Goal: Entertainment & Leisure: Consume media (video, audio)

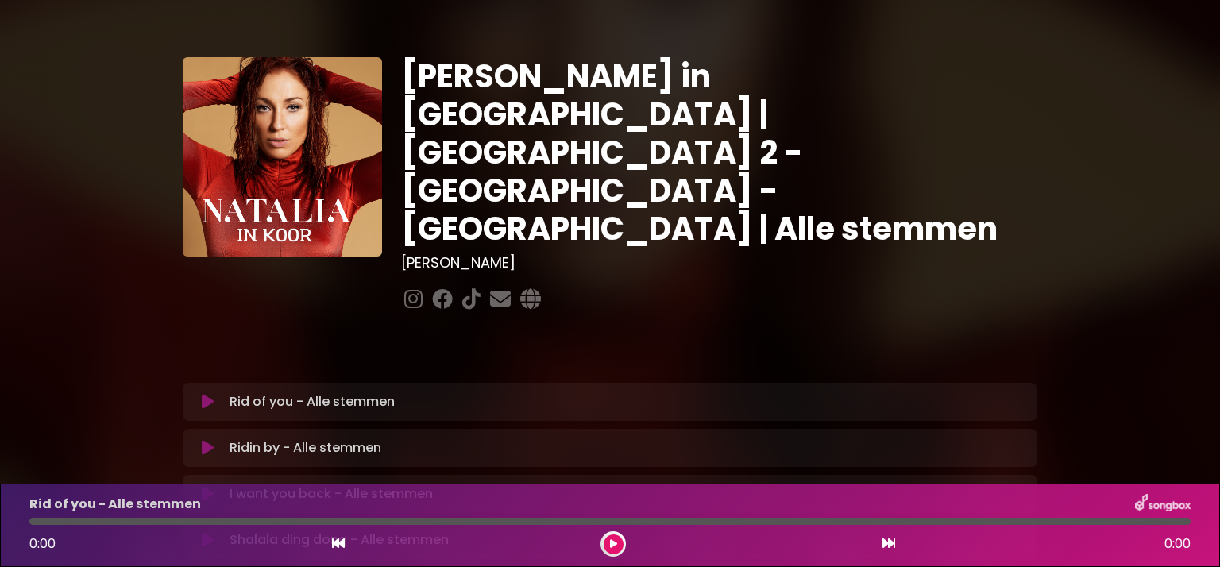
click at [205, 394] on icon at bounding box center [208, 402] width 12 height 16
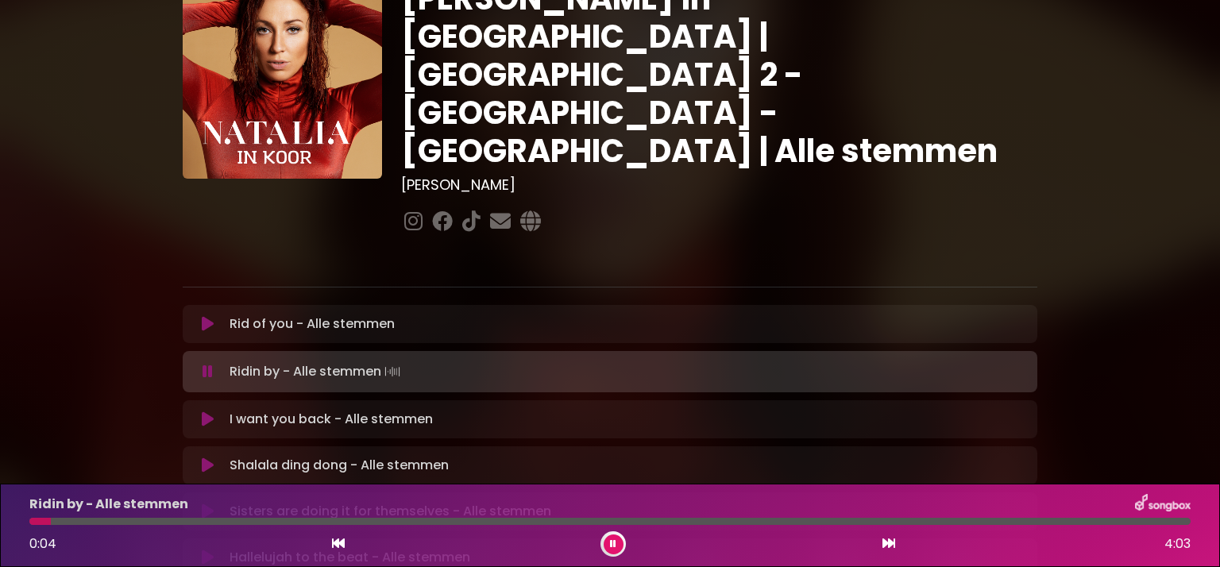
scroll to position [85, 0]
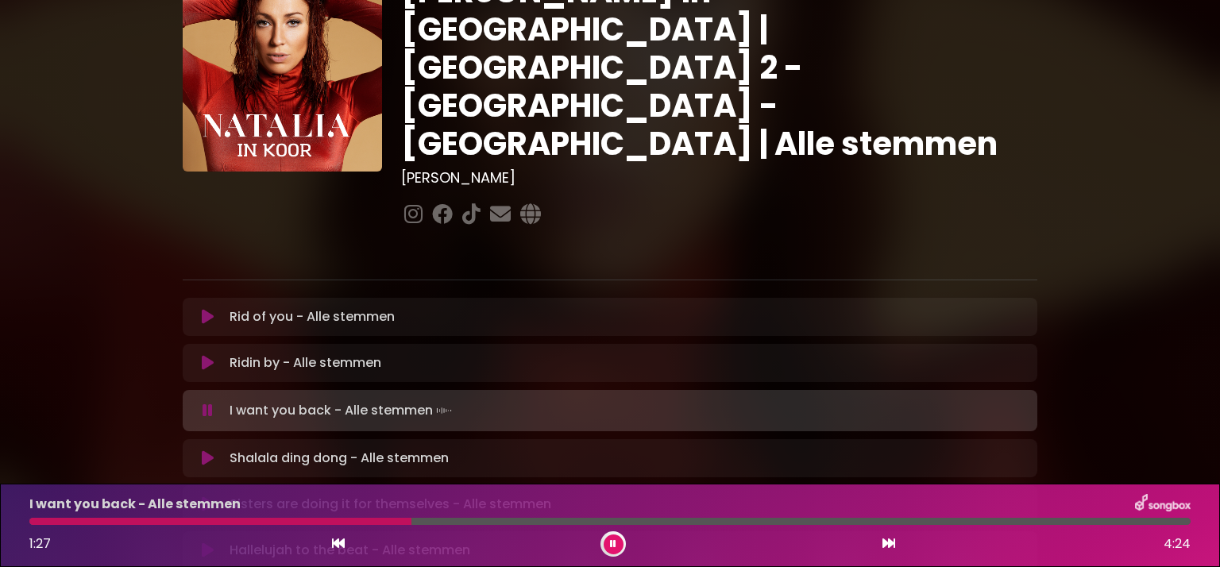
click at [609, 547] on button at bounding box center [614, 545] width 20 height 20
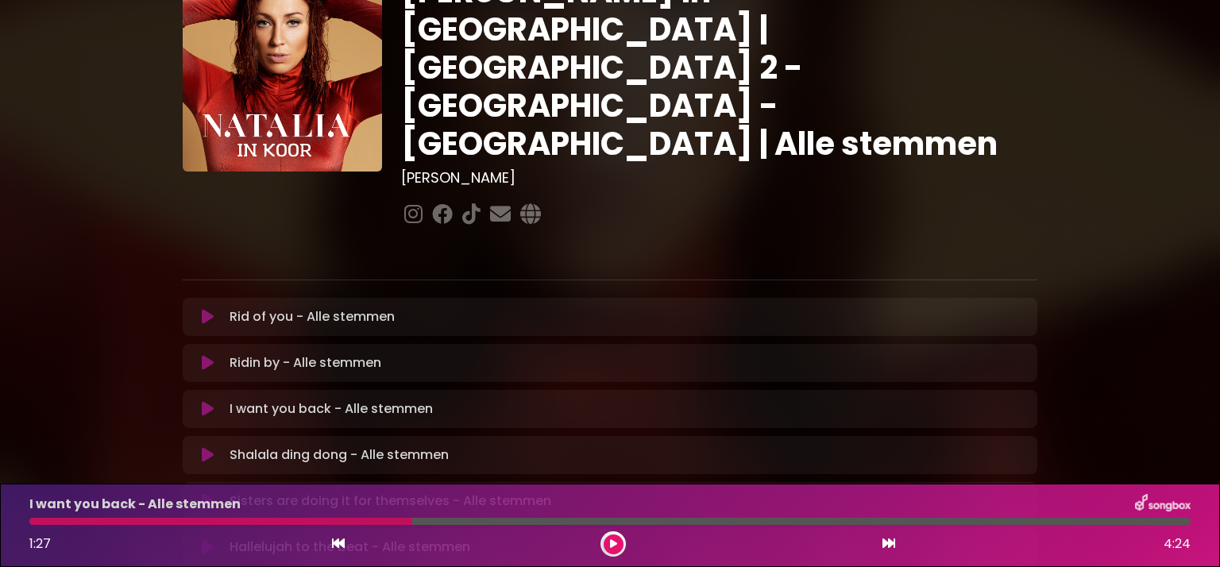
click at [257, 520] on div at bounding box center [220, 521] width 383 height 7
click at [621, 549] on button at bounding box center [614, 545] width 20 height 20
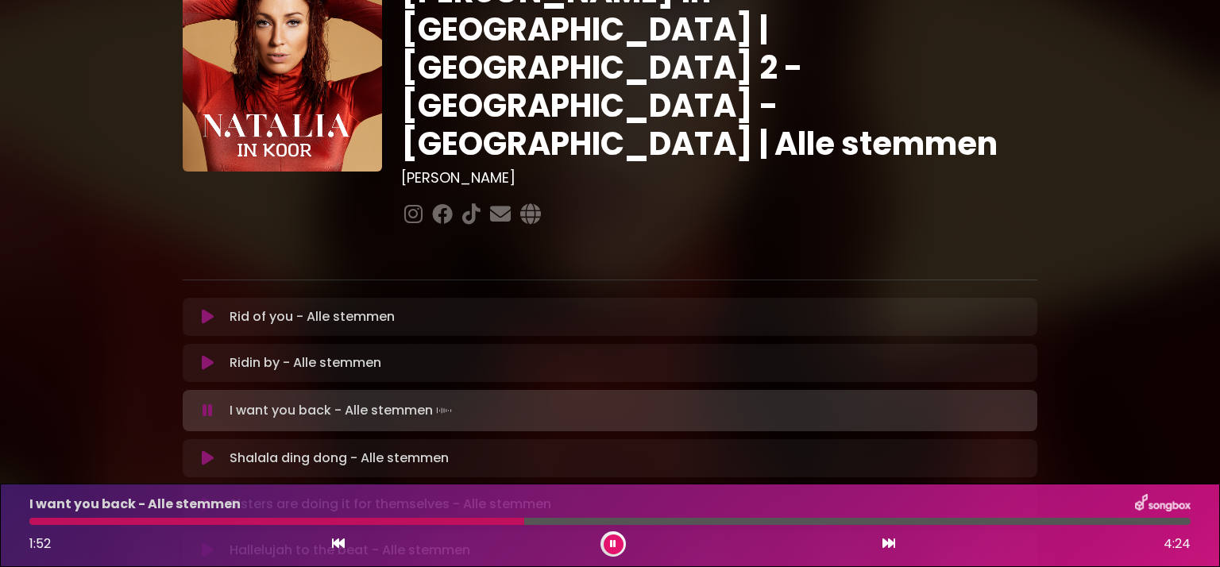
click at [609, 543] on button at bounding box center [614, 545] width 20 height 20
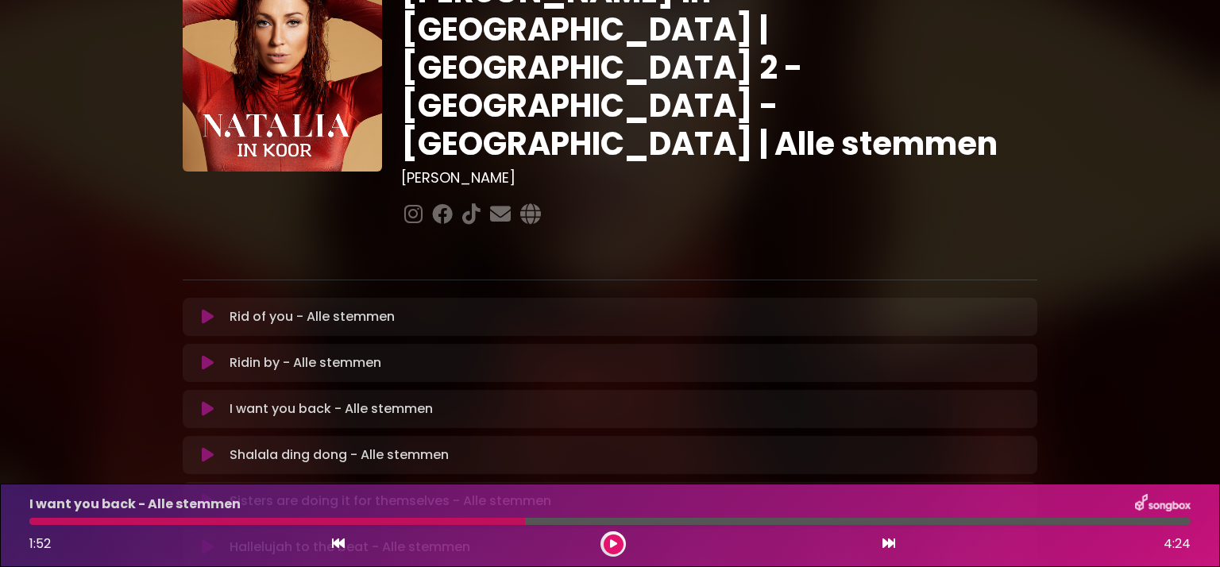
click at [341, 518] on div at bounding box center [277, 521] width 496 height 7
click at [617, 551] on button at bounding box center [614, 545] width 20 height 20
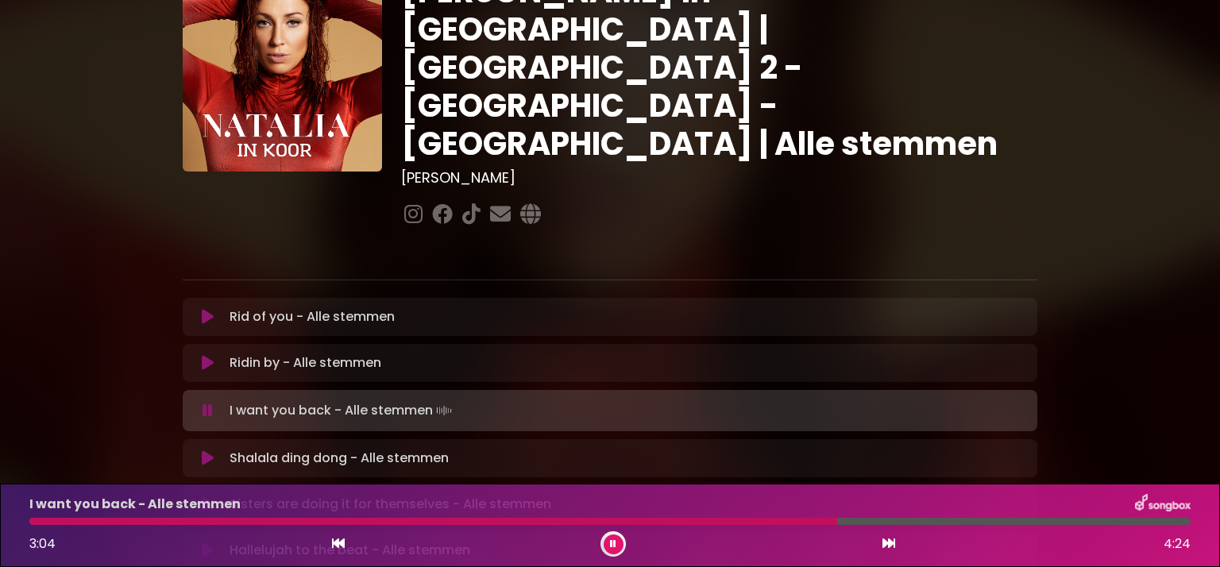
click at [615, 548] on icon at bounding box center [613, 544] width 6 height 10
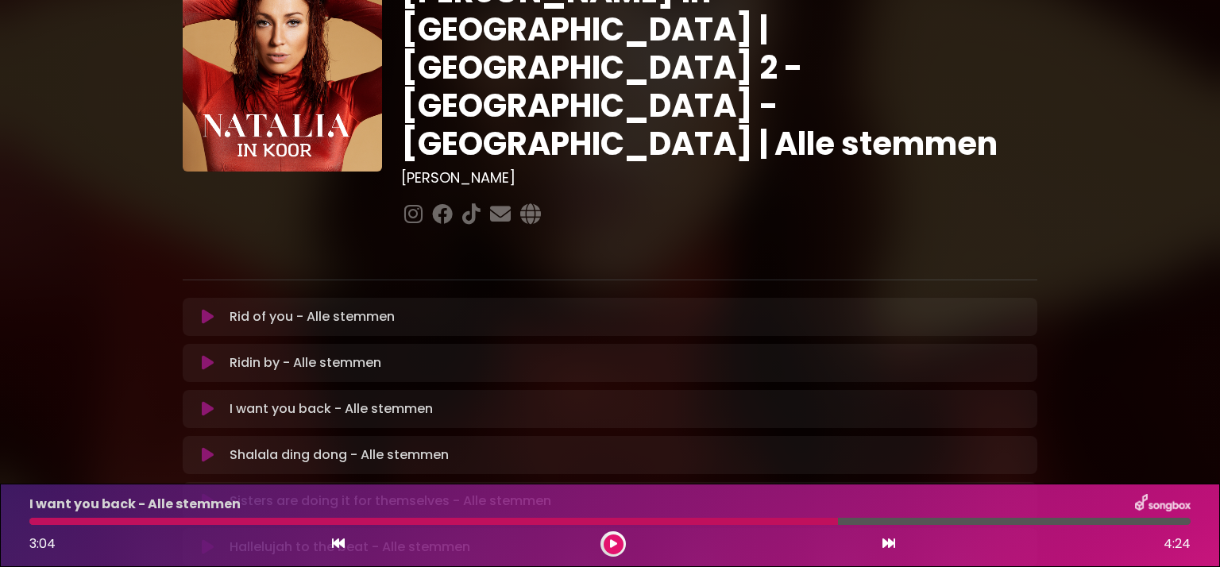
click at [612, 544] on icon at bounding box center [613, 544] width 7 height 10
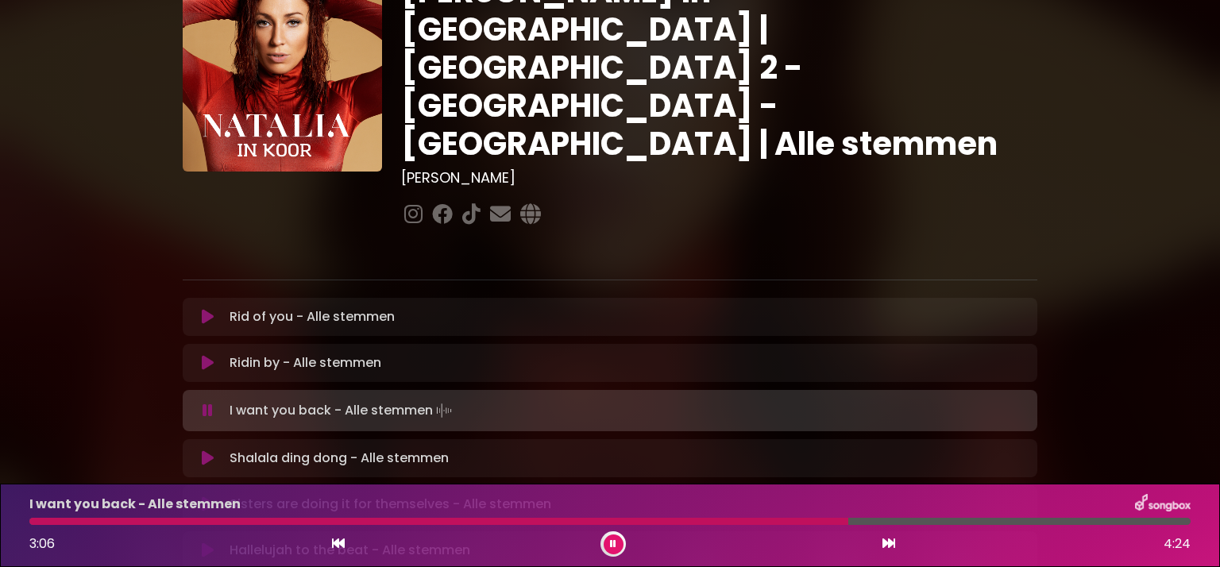
click at [655, 520] on div at bounding box center [438, 521] width 819 height 7
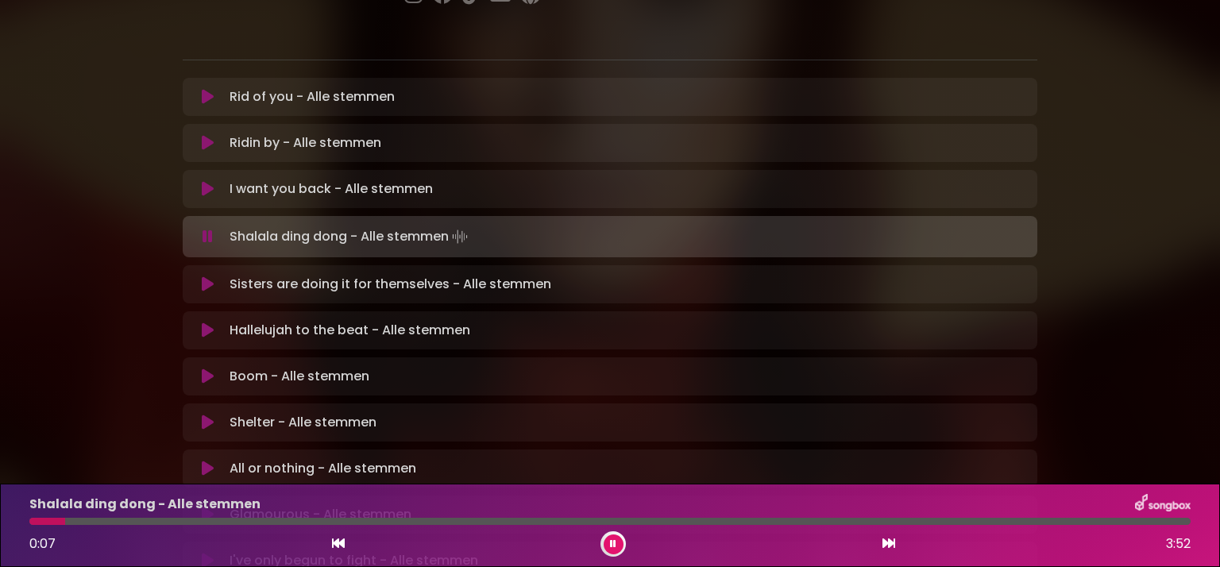
scroll to position [307, 0]
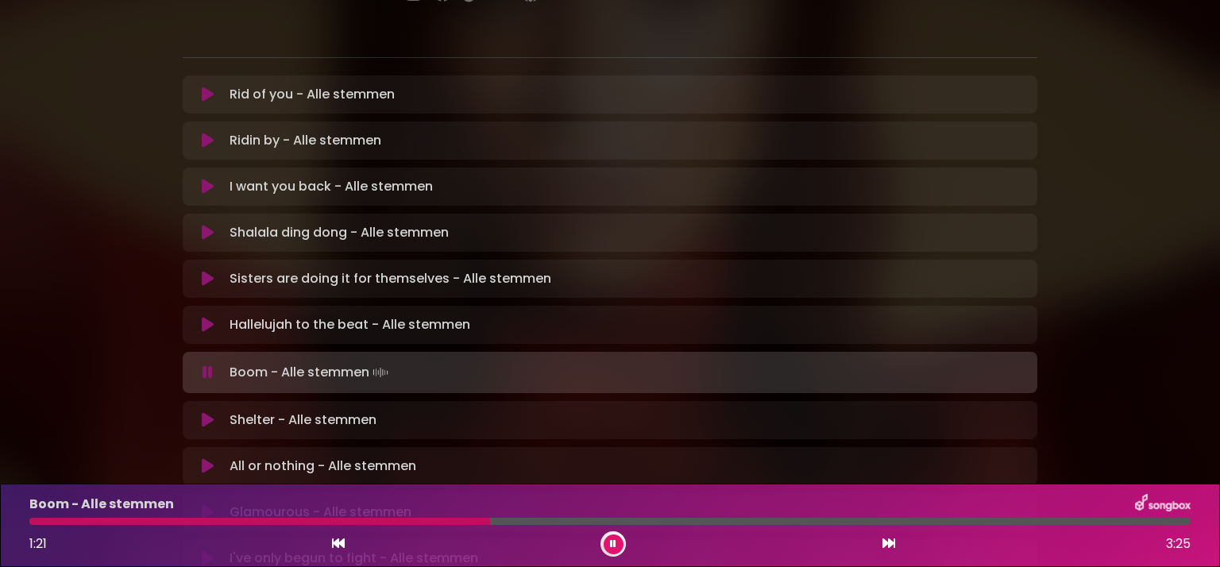
click at [620, 548] on button at bounding box center [614, 545] width 20 height 20
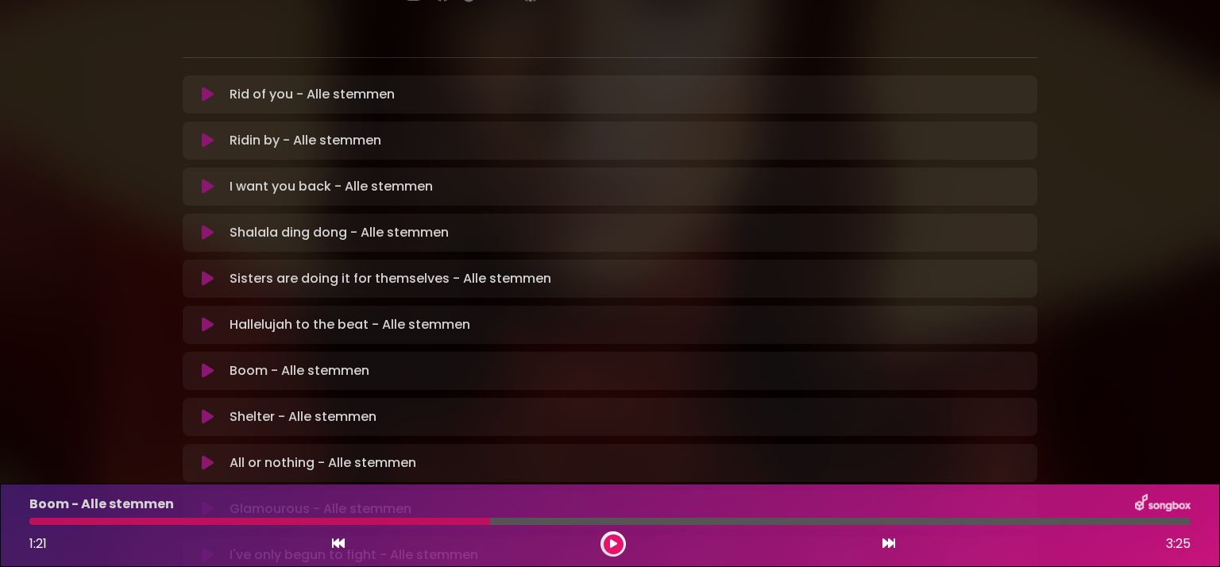
click at [444, 522] on div at bounding box center [259, 521] width 461 height 7
click at [611, 545] on icon at bounding box center [613, 544] width 7 height 10
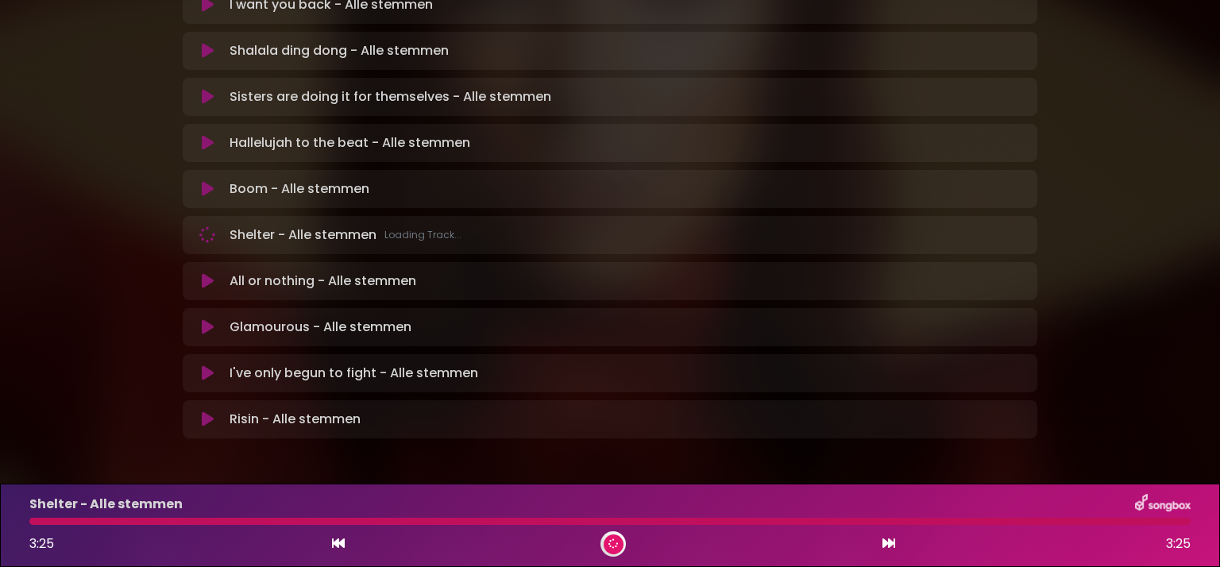
scroll to position [486, 0]
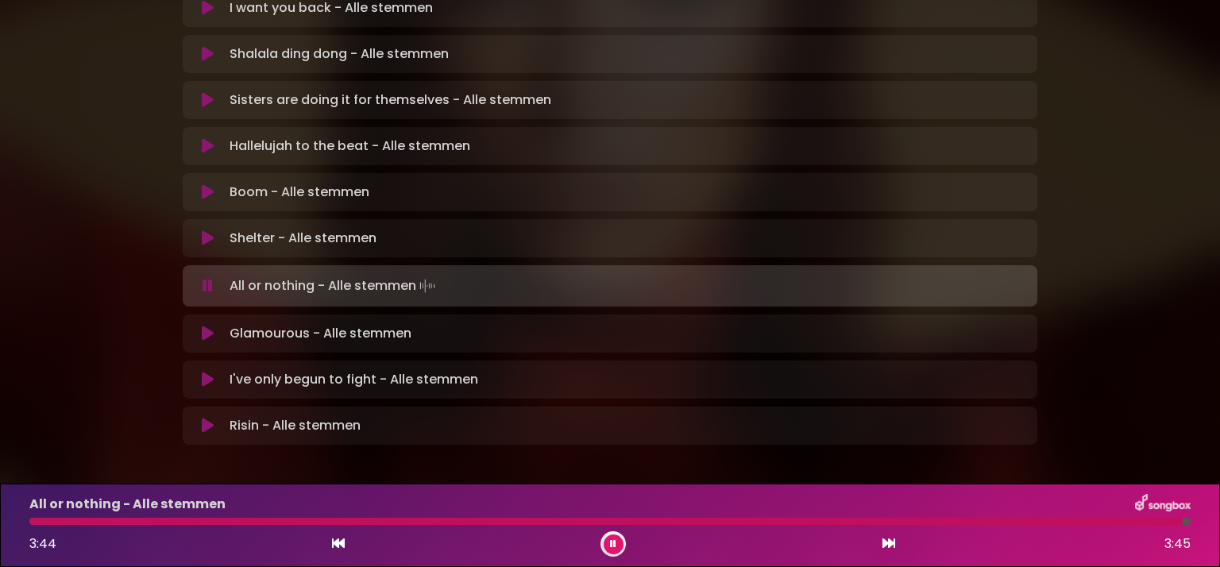
click at [605, 545] on button at bounding box center [614, 545] width 20 height 20
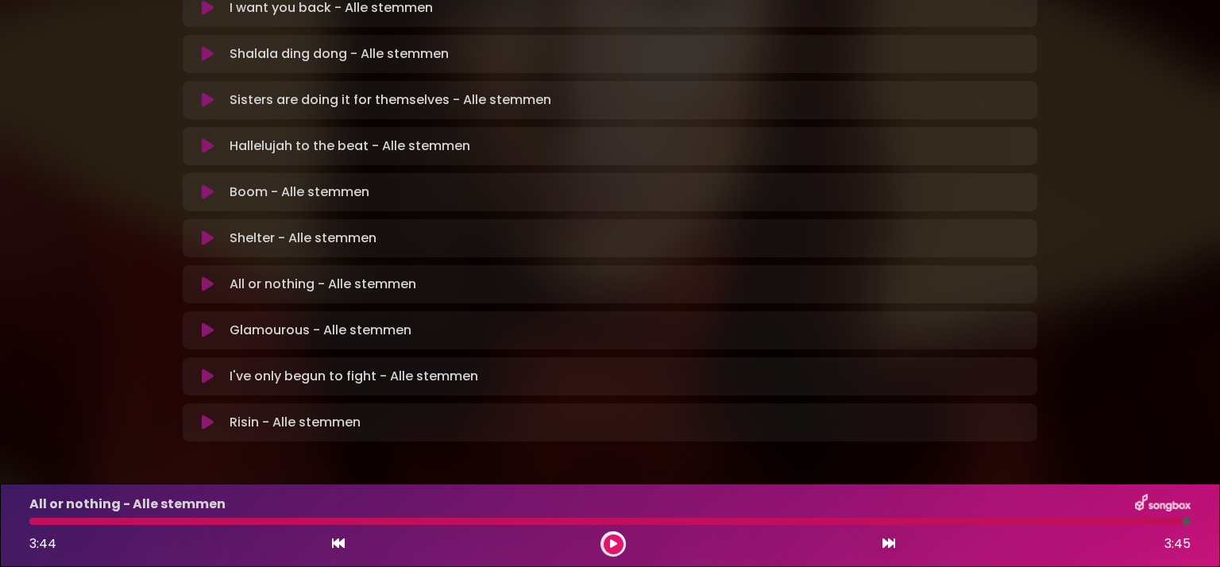
click at [605, 545] on button at bounding box center [614, 545] width 20 height 20
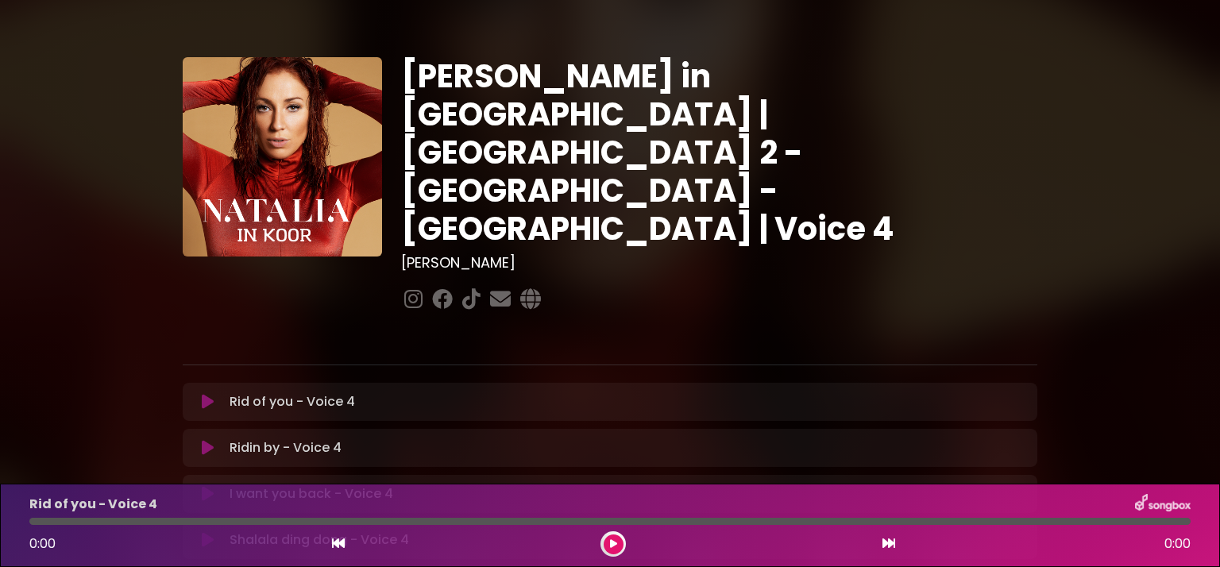
click at [202, 486] on icon at bounding box center [208, 494] width 12 height 16
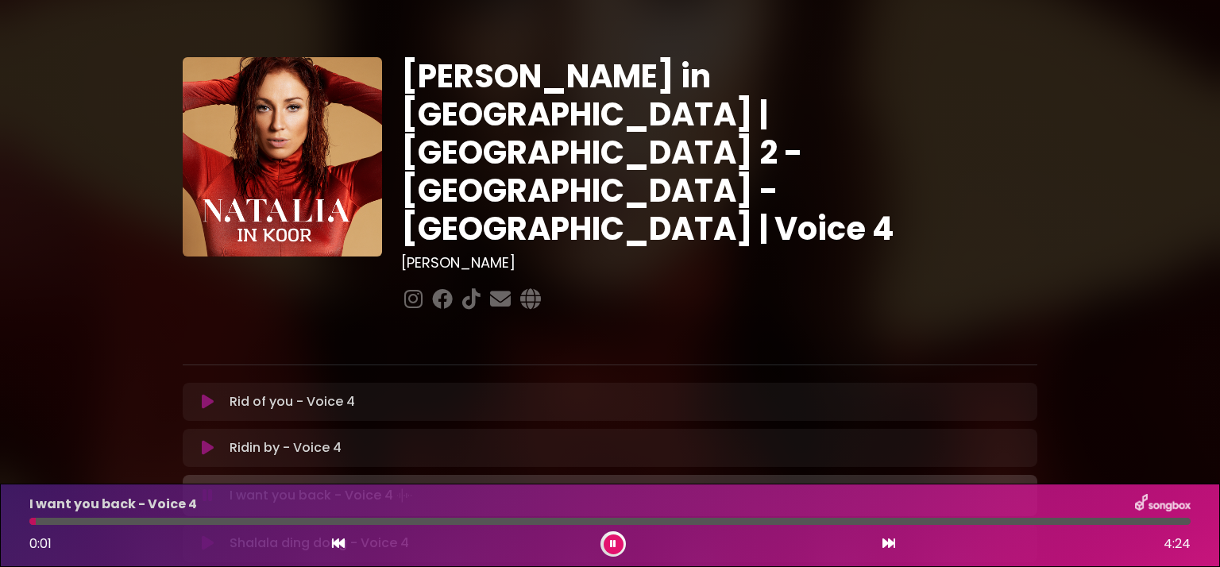
click at [127, 521] on div at bounding box center [610, 521] width 1162 height 7
click at [177, 523] on div at bounding box center [610, 521] width 1162 height 7
click at [610, 545] on button at bounding box center [614, 545] width 20 height 20
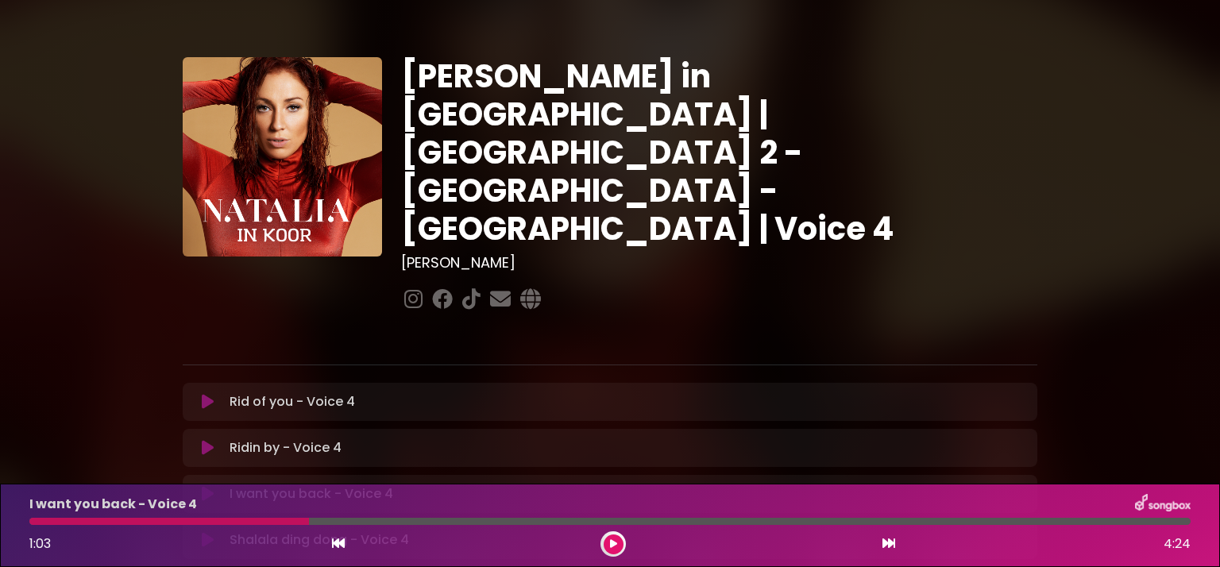
click at [614, 533] on div at bounding box center [613, 544] width 25 height 25
click at [614, 539] on button at bounding box center [614, 545] width 20 height 20
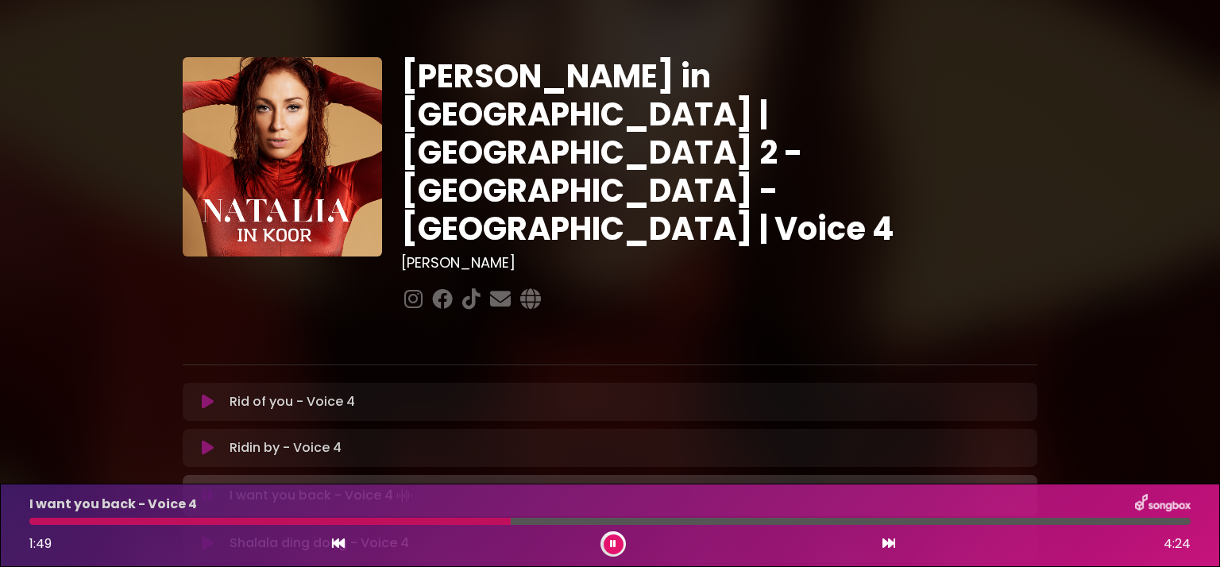
click at [615, 547] on icon at bounding box center [613, 544] width 6 height 10
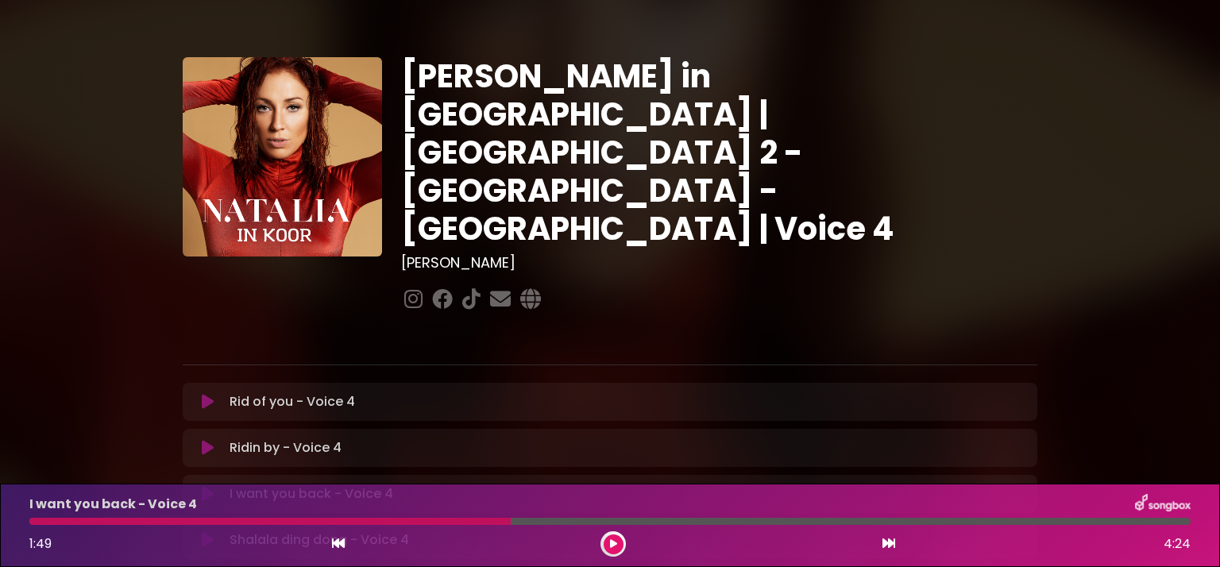
click at [614, 542] on icon at bounding box center [613, 544] width 7 height 10
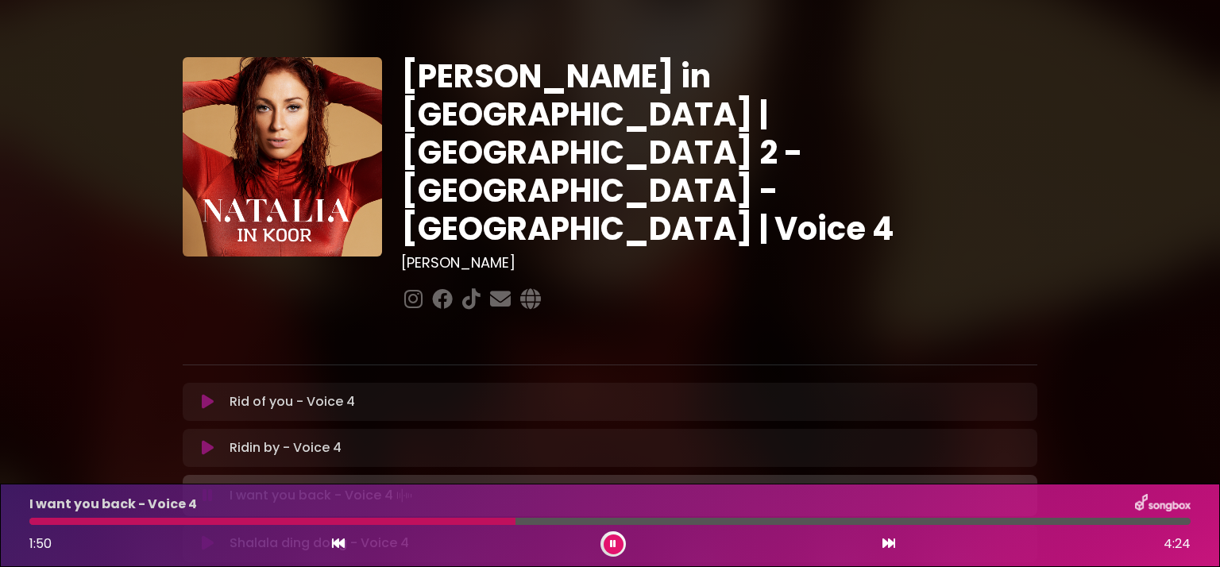
click at [710, 524] on div at bounding box center [610, 521] width 1162 height 7
click at [710, 524] on div at bounding box center [428, 521] width 799 height 7
click at [640, 520] on div at bounding box center [373, 521] width 688 height 7
click at [609, 542] on button at bounding box center [614, 545] width 20 height 20
